Goal: Information Seeking & Learning: Learn about a topic

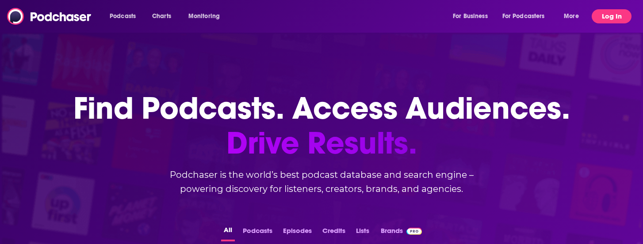
click at [597, 19] on button "Log In" at bounding box center [611, 16] width 40 height 14
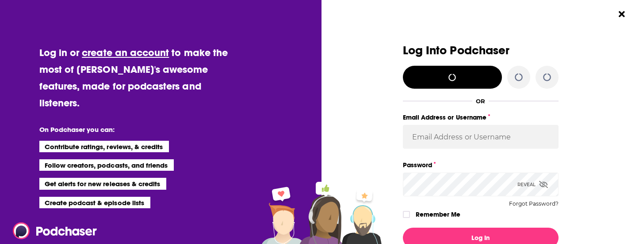
scroll to position [15, 0]
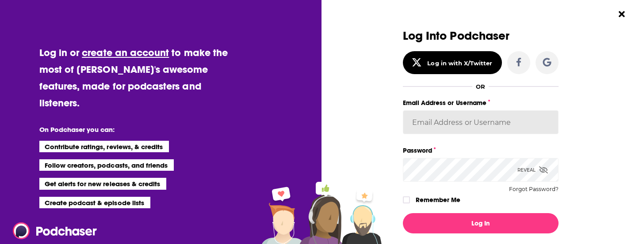
type input "[EMAIL_ADDRESS][DOMAIN_NAME]"
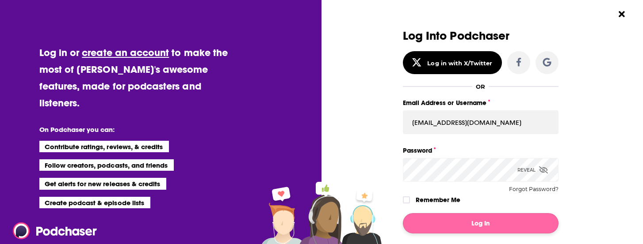
click at [453, 223] on button "Log In" at bounding box center [481, 224] width 156 height 20
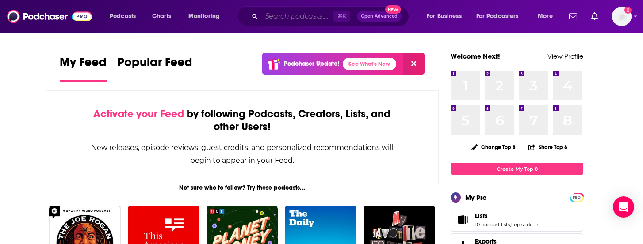
click at [309, 11] on input "Search podcasts, credits, & more..." at bounding box center [297, 16] width 72 height 14
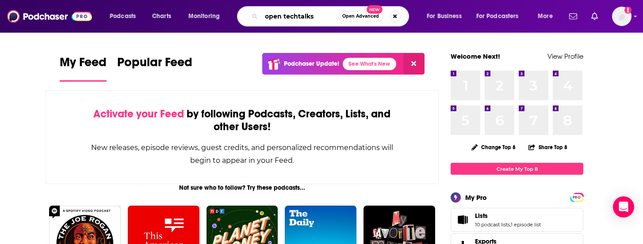
type input "open techtalks"
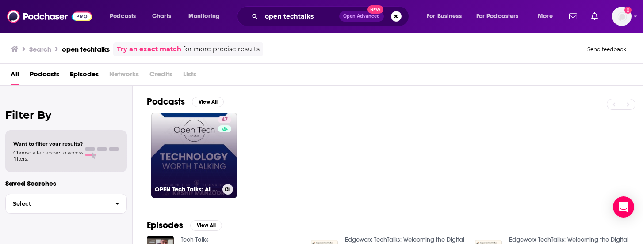
click at [201, 159] on link "47 OPEN Tech Talks: AI worth Talking| Artificial Intelligence |Tools & Tips" at bounding box center [194, 156] width 86 height 86
